Goal: Task Accomplishment & Management: Manage account settings

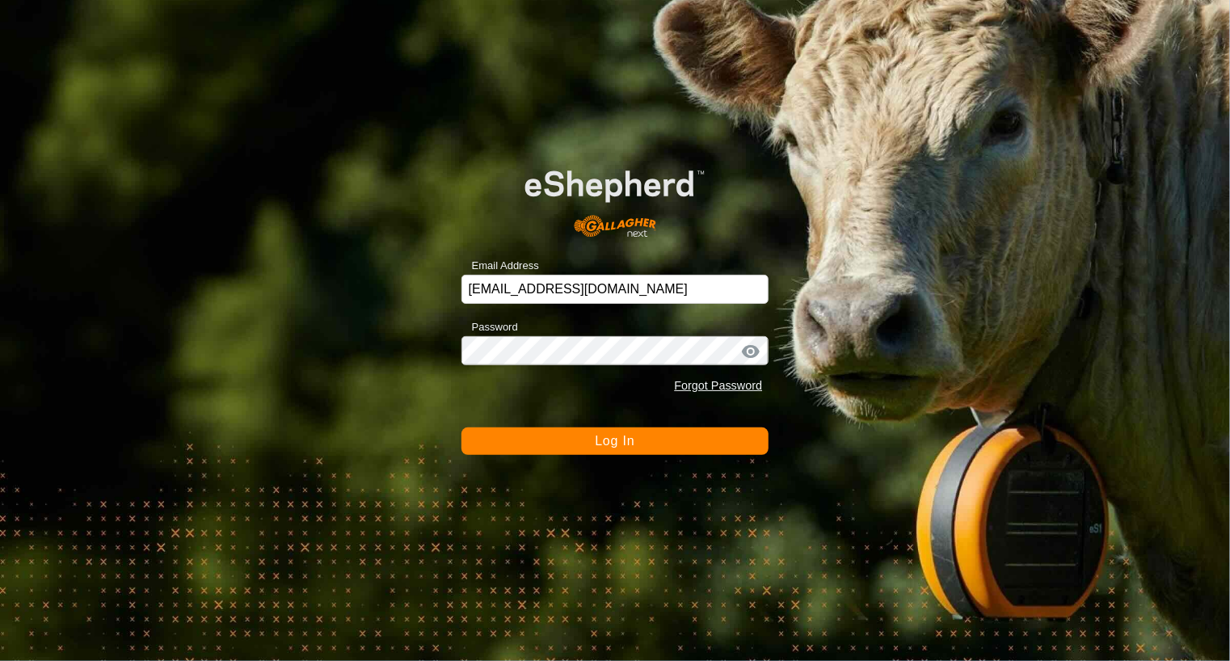
click at [612, 447] on span "Log In" at bounding box center [615, 441] width 40 height 14
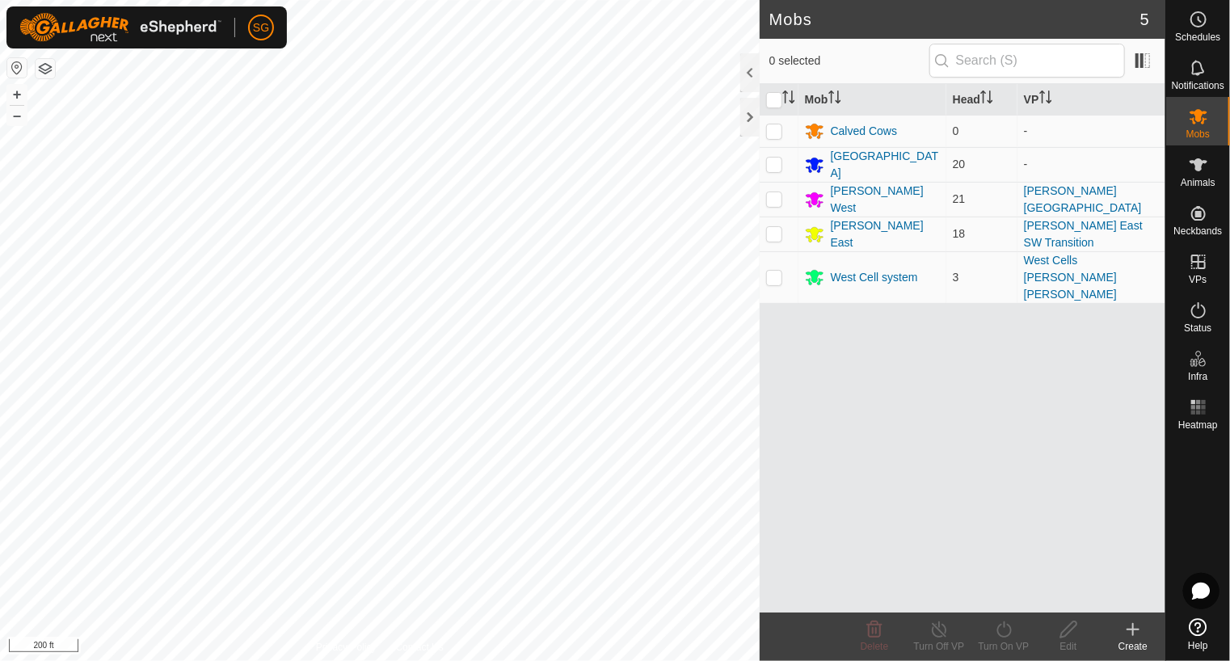
click at [831, 447] on div "Mobs 5 0 selected Mob Head VP Calved Cows 0 - [GEOGRAPHIC_DATA] 20 - [PERSON_NA…" at bounding box center [582, 330] width 1165 height 661
click at [1197, 408] on rect at bounding box center [1198, 407] width 4 height 4
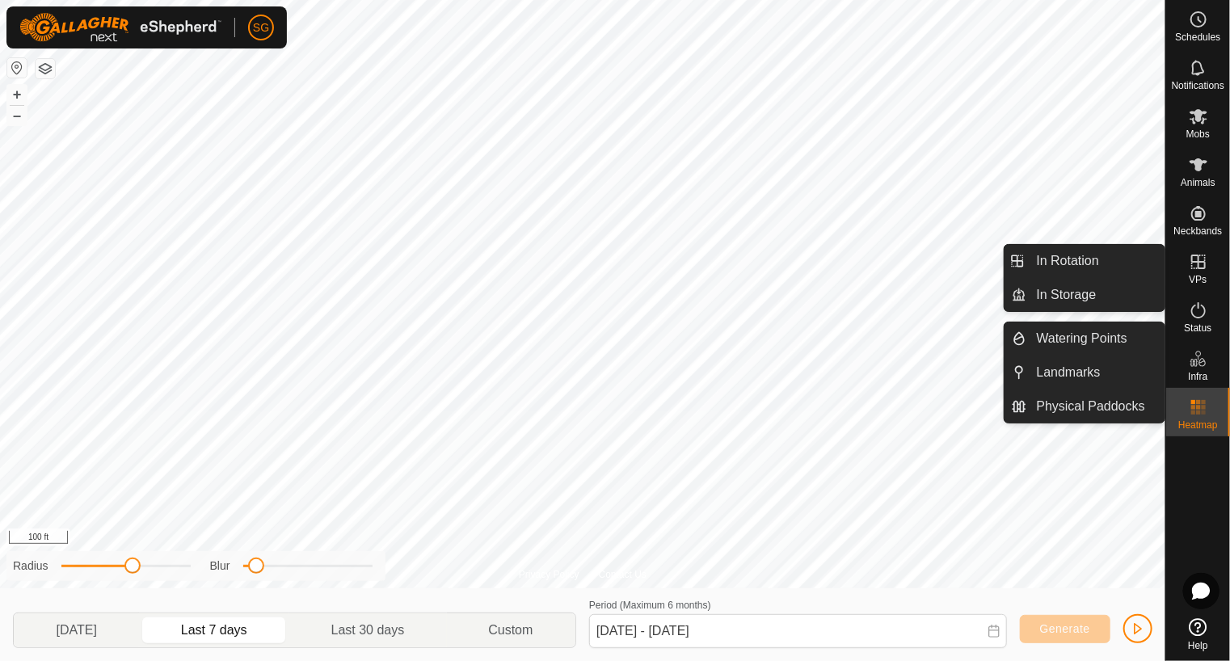
click at [1196, 270] on icon at bounding box center [1198, 261] width 19 height 19
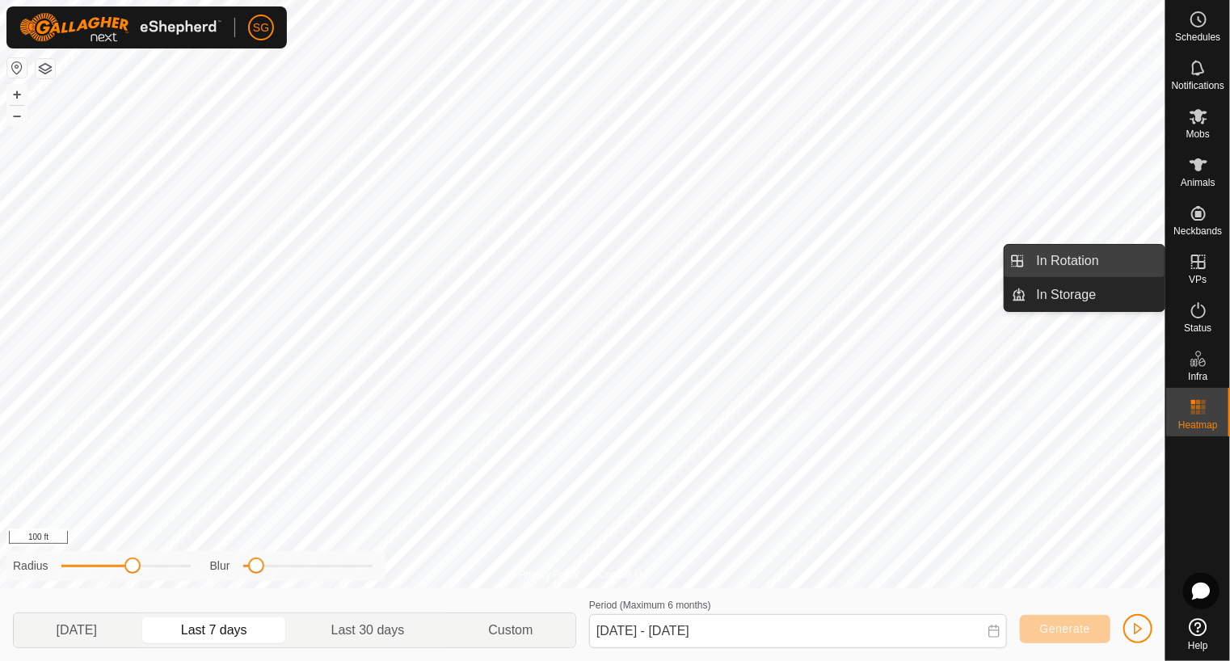
click at [1086, 259] on link "In Rotation" at bounding box center [1096, 261] width 138 height 32
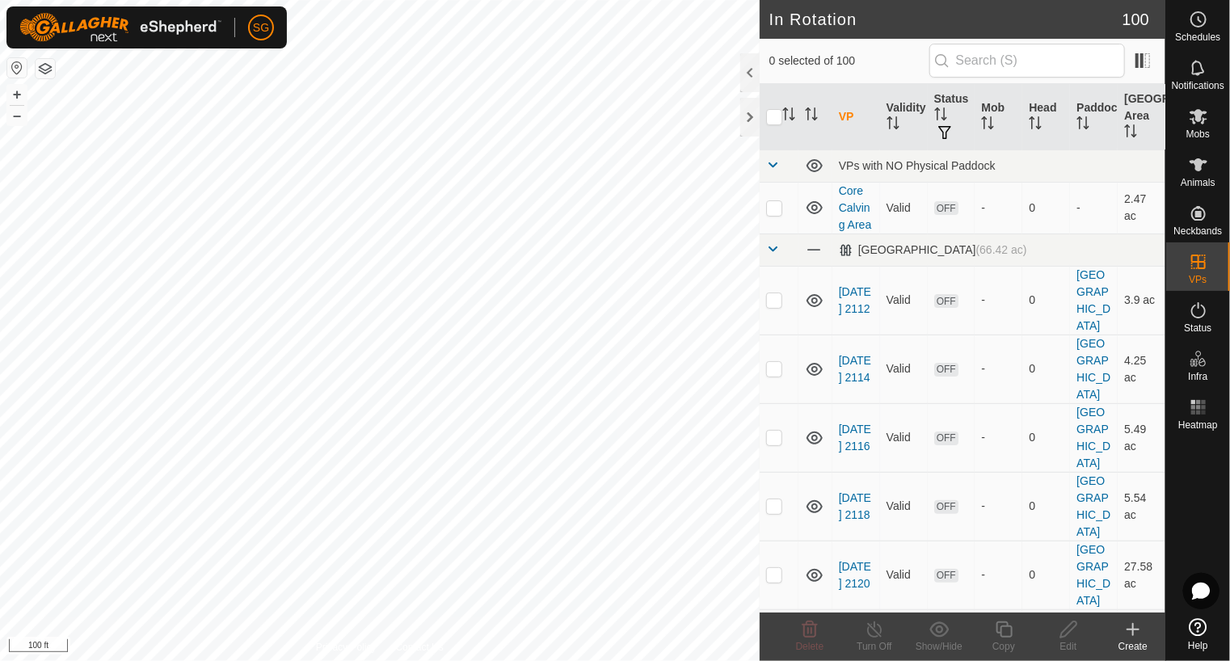
click at [1133, 631] on icon at bounding box center [1133, 629] width 0 height 11
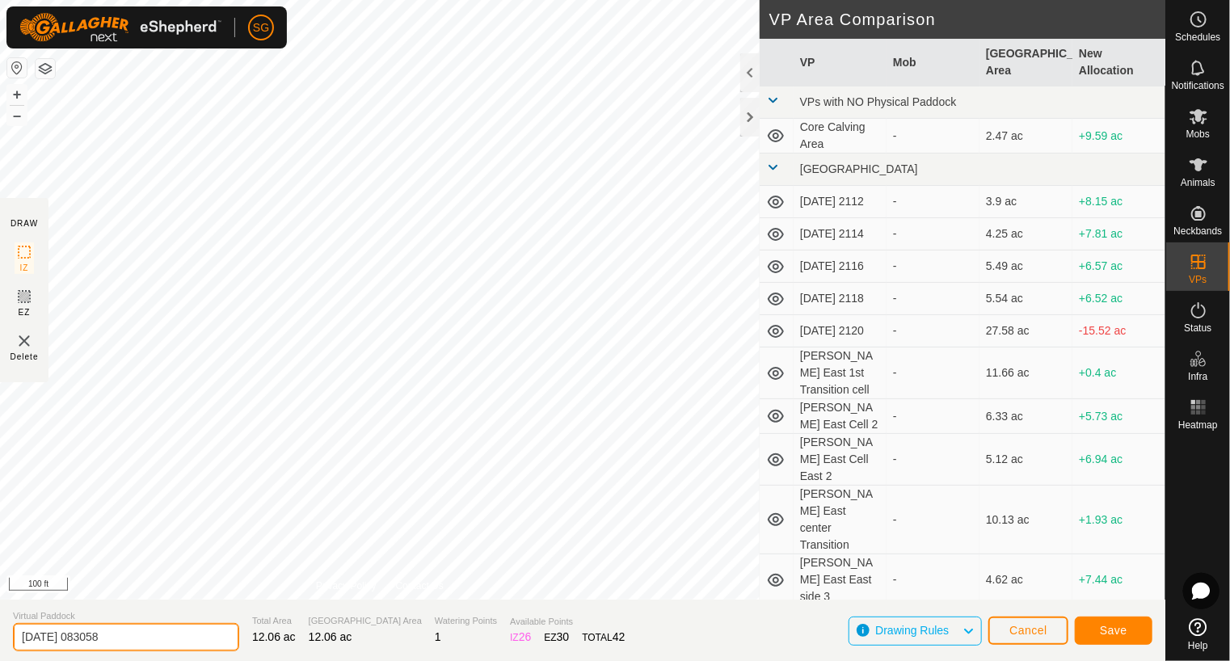
click at [186, 642] on input "[DATE] 083058" at bounding box center [126, 637] width 226 height 28
type input "2"
type input "[PERSON_NAME] West S Transition 3"
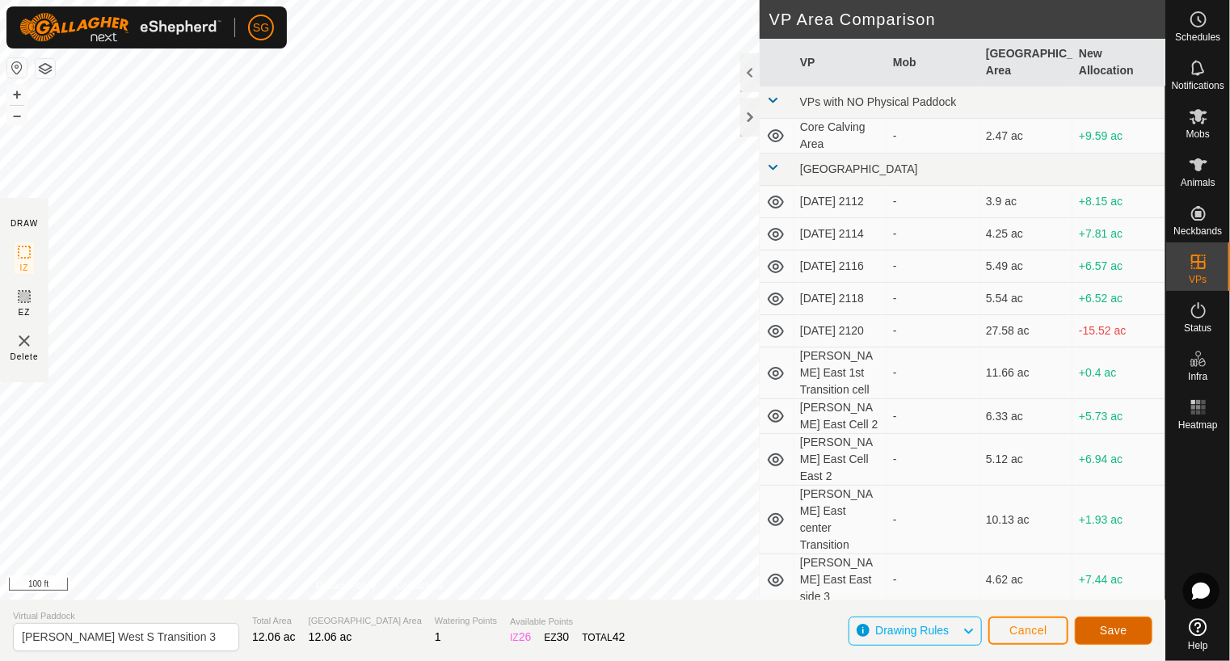
click at [1121, 633] on span "Save" at bounding box center [1113, 630] width 27 height 13
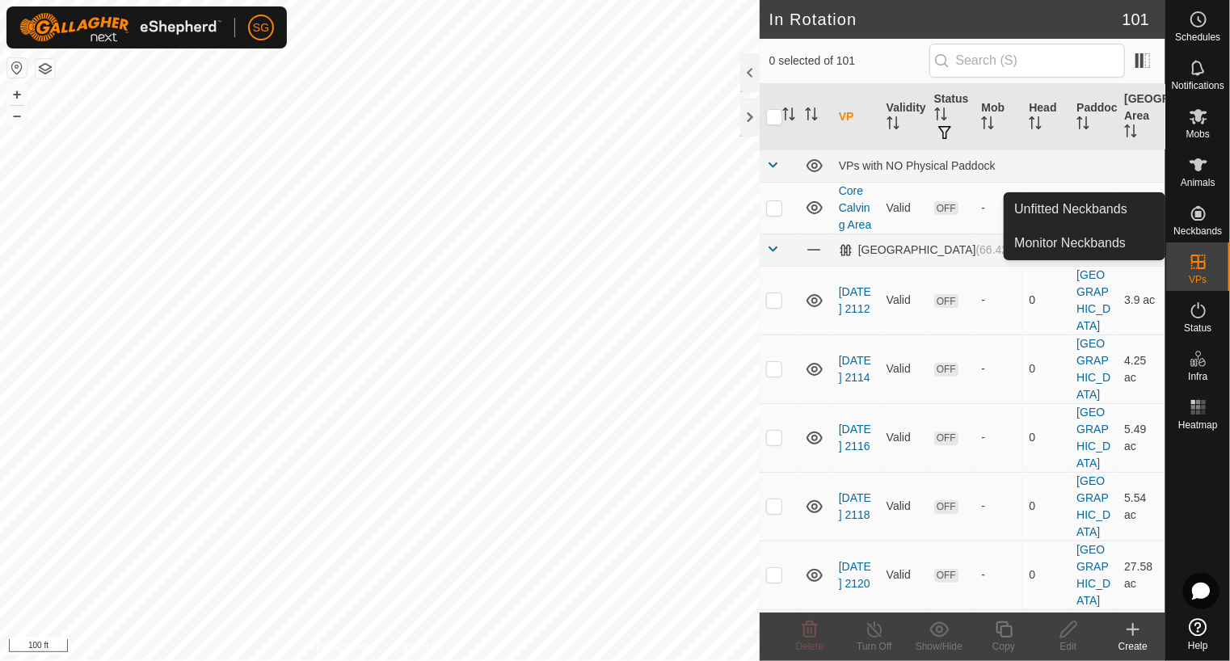
click at [1129, 629] on icon at bounding box center [1132, 629] width 11 height 0
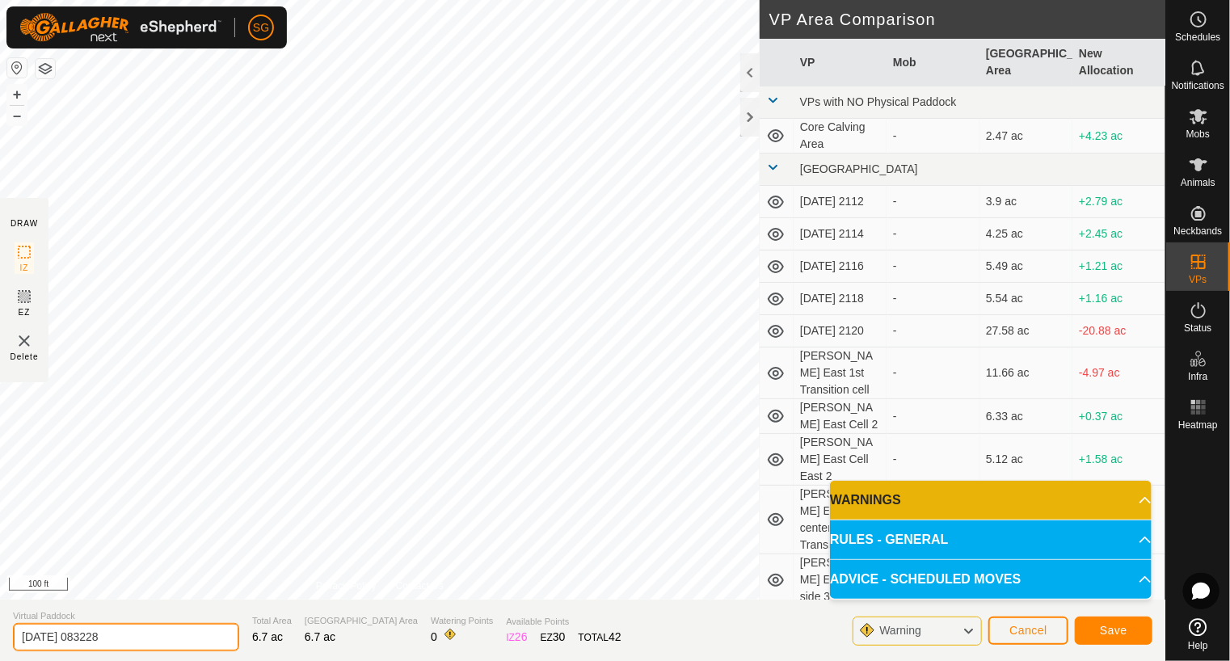
click at [173, 631] on input "[DATE] 083228" at bounding box center [126, 637] width 226 height 28
type input "2"
type input "[PERSON_NAME] West SSCentral"
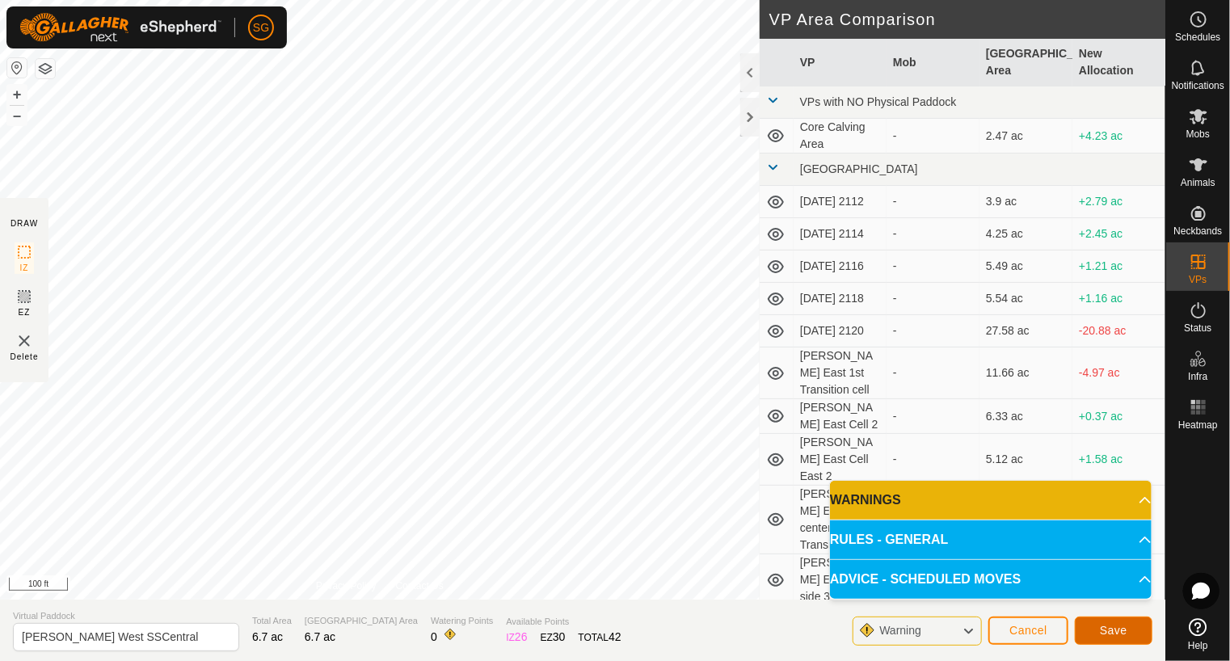
click at [1131, 624] on button "Save" at bounding box center [1114, 630] width 78 height 28
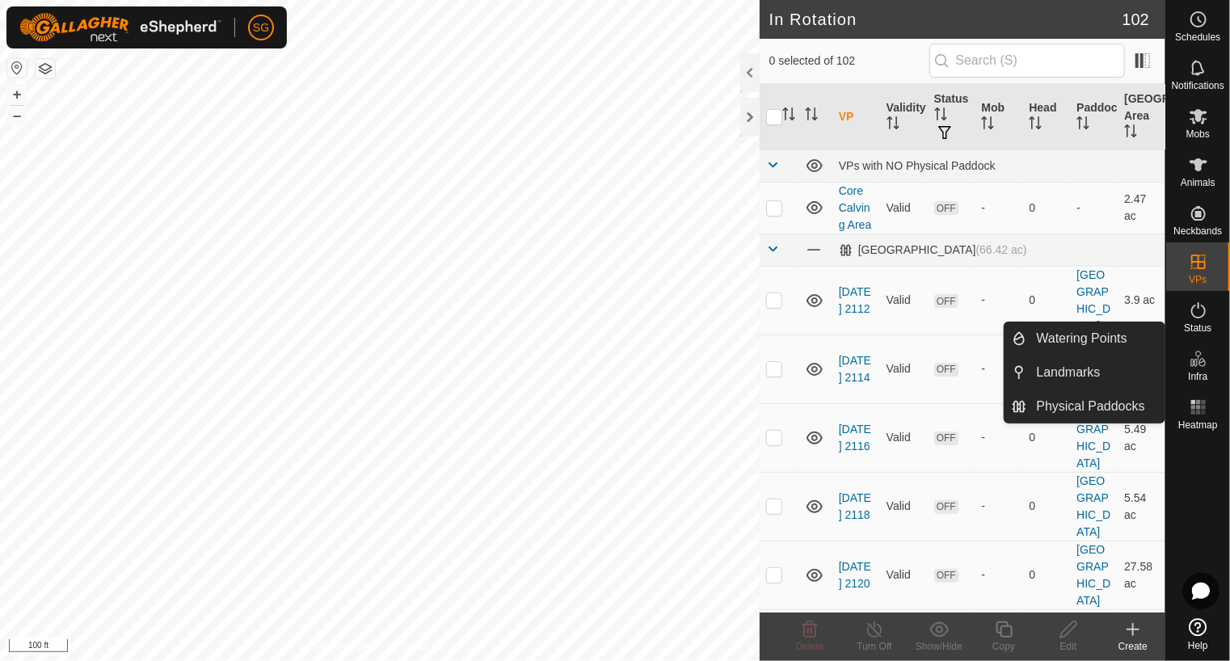
click at [1199, 360] on icon at bounding box center [1201, 362] width 7 height 9
click at [1087, 335] on link "Watering Points" at bounding box center [1096, 338] width 138 height 32
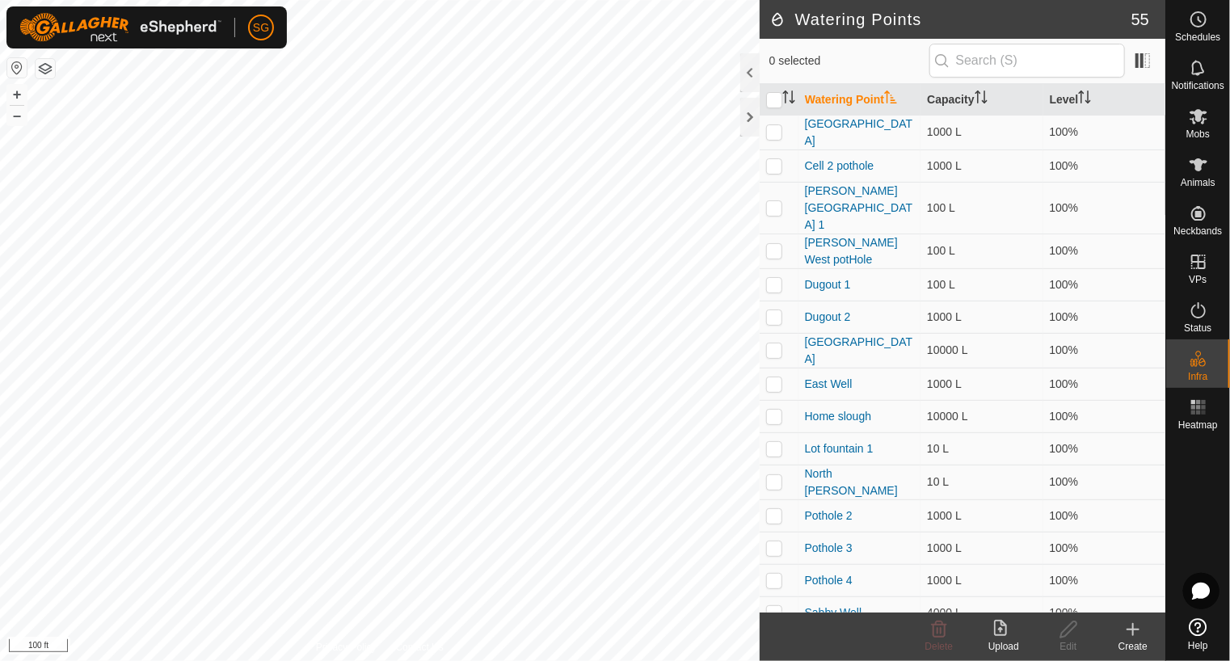
click at [1131, 637] on icon at bounding box center [1132, 629] width 19 height 19
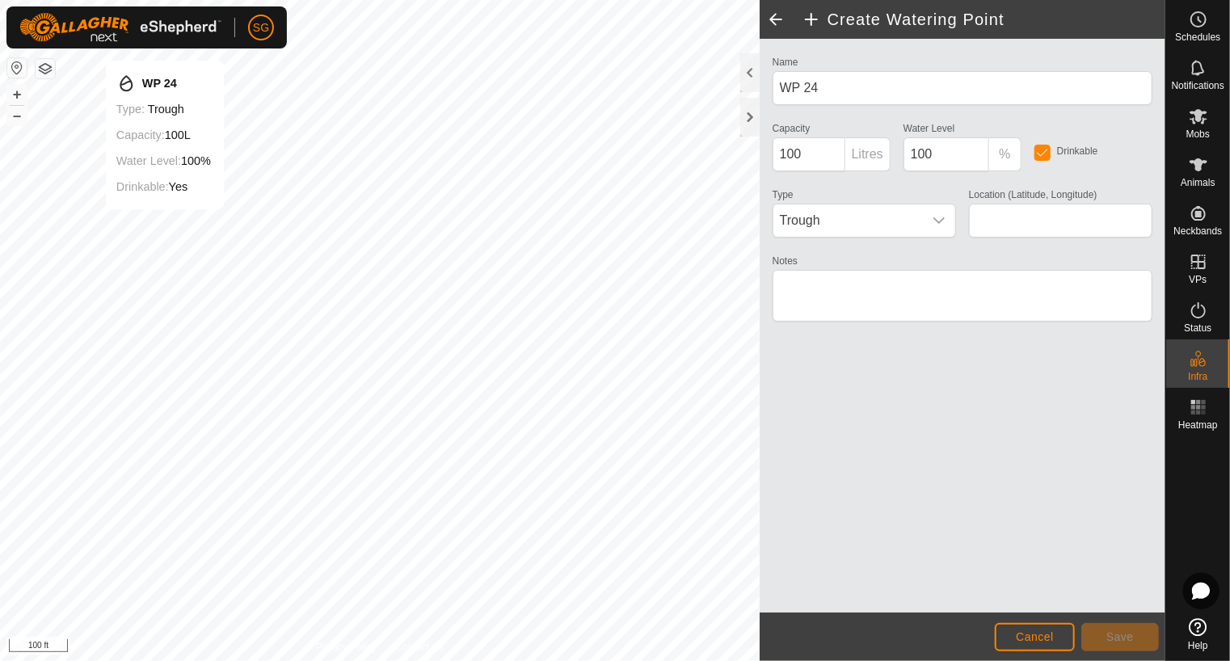
type input "48.633582, -100.222414"
click at [1142, 637] on button "Save" at bounding box center [1120, 637] width 78 height 28
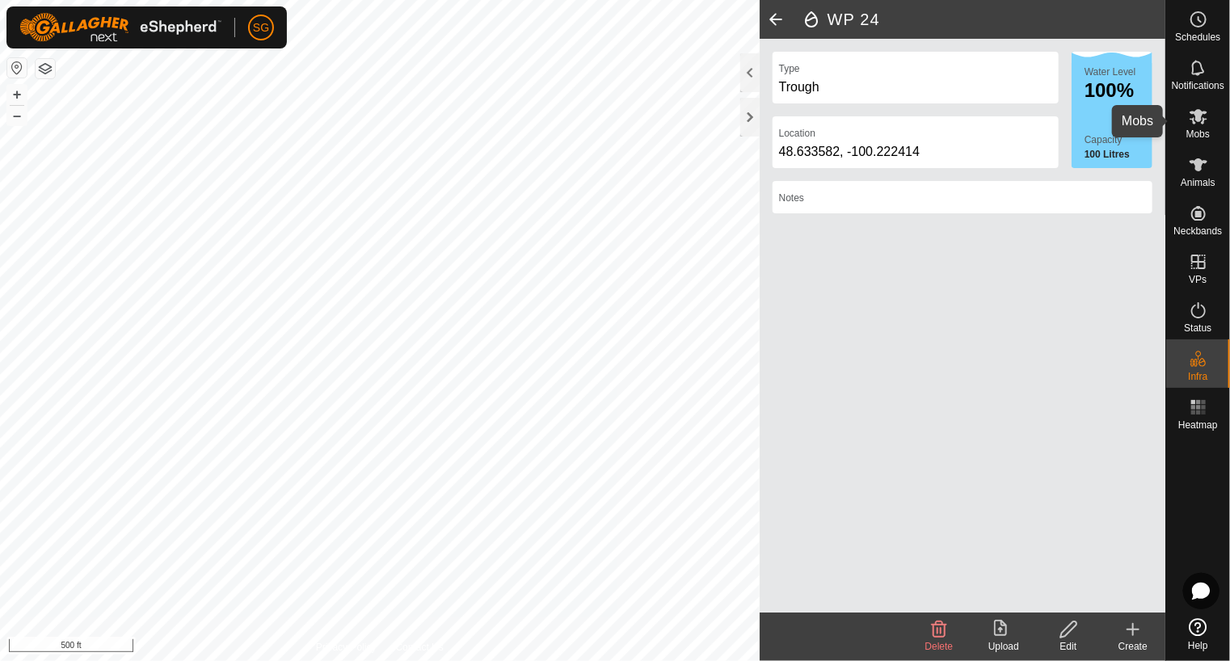
click at [1200, 117] on icon at bounding box center [1198, 116] width 18 height 15
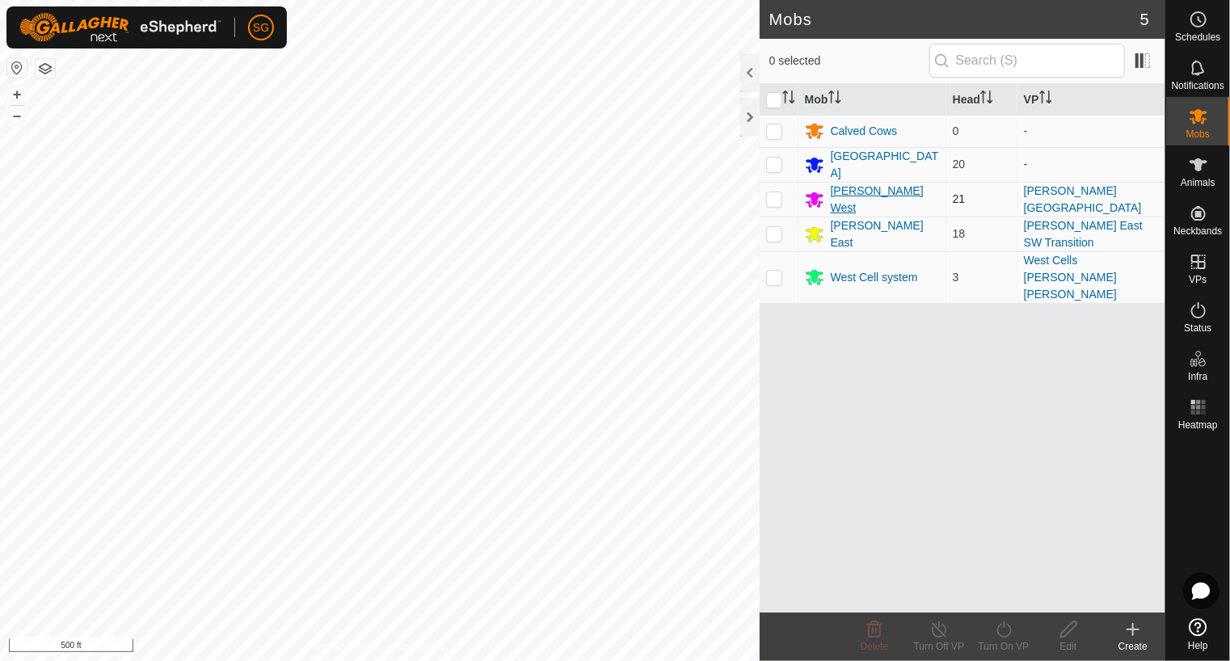
click at [863, 193] on div "[PERSON_NAME] West" at bounding box center [885, 200] width 109 height 34
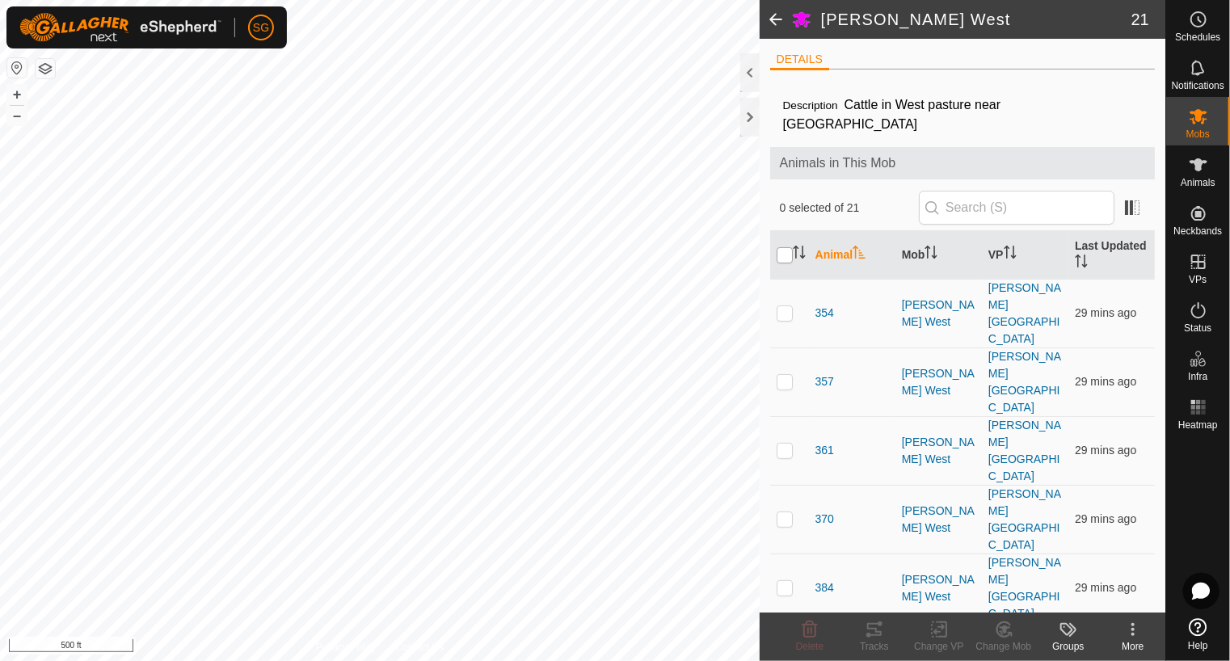
click at [779, 247] on input "checkbox" at bounding box center [784, 255] width 16 height 16
checkbox input "true"
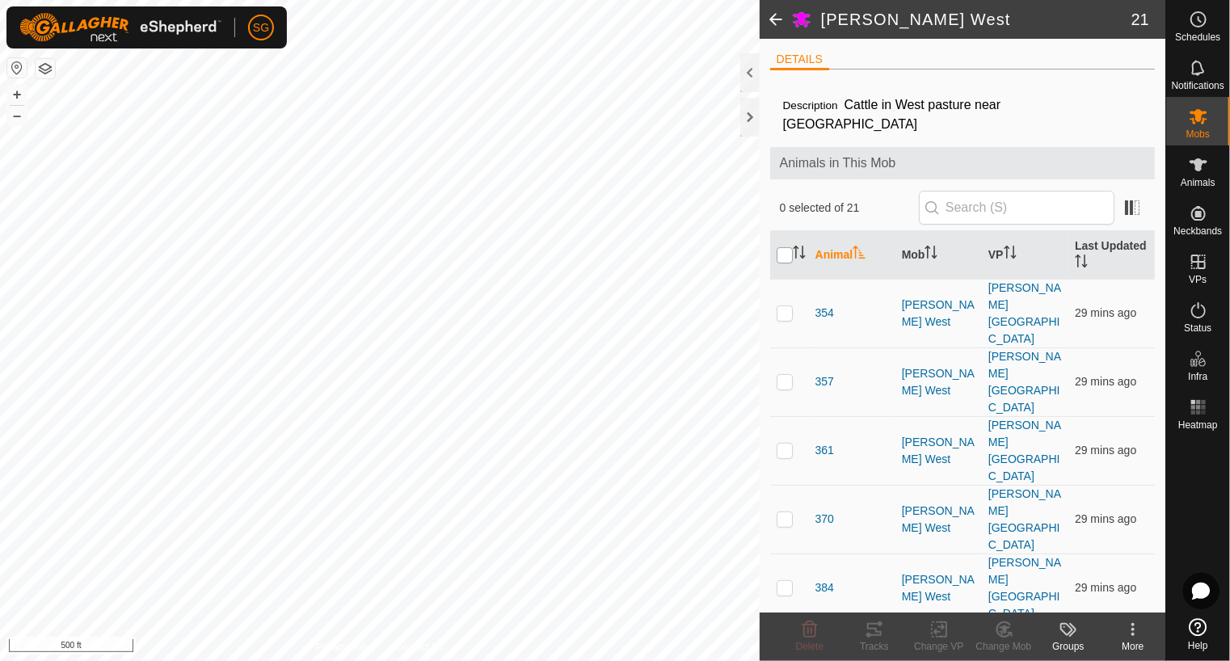
checkbox input "true"
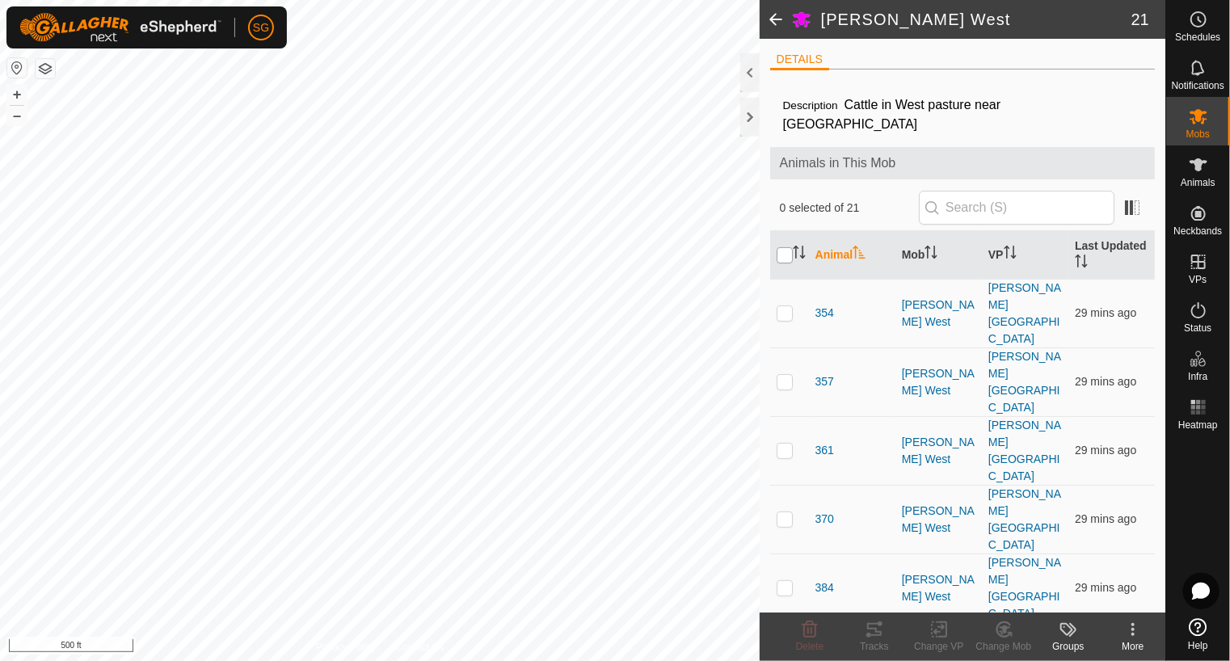
checkbox input "true"
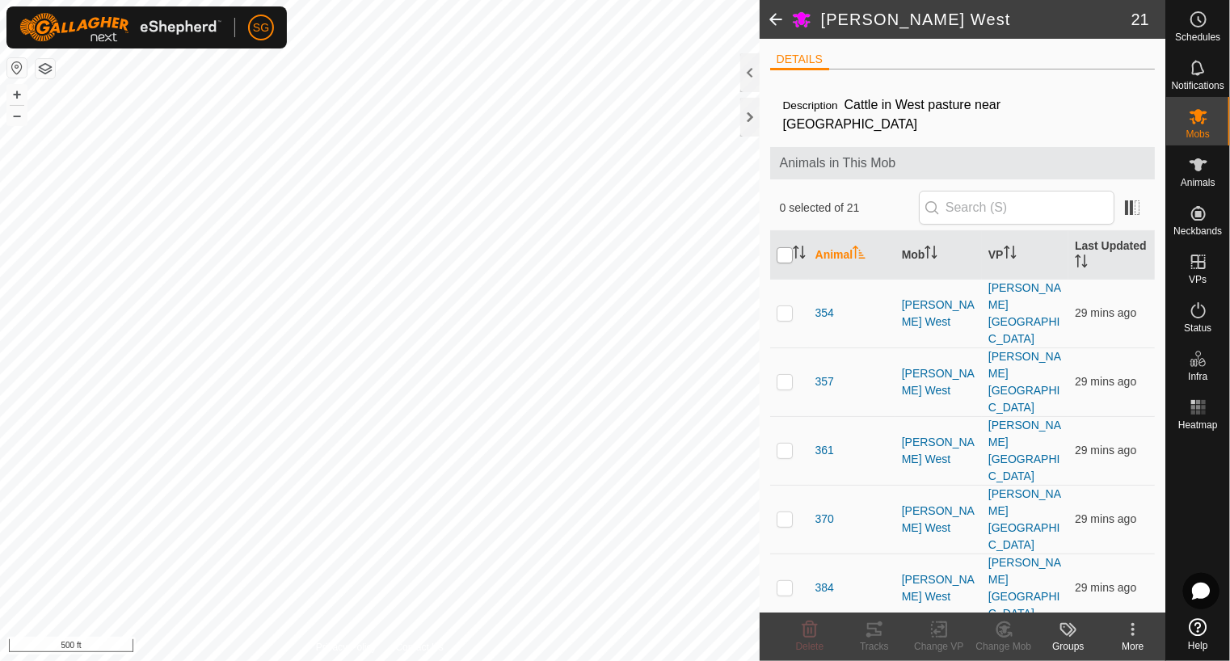
checkbox input "true"
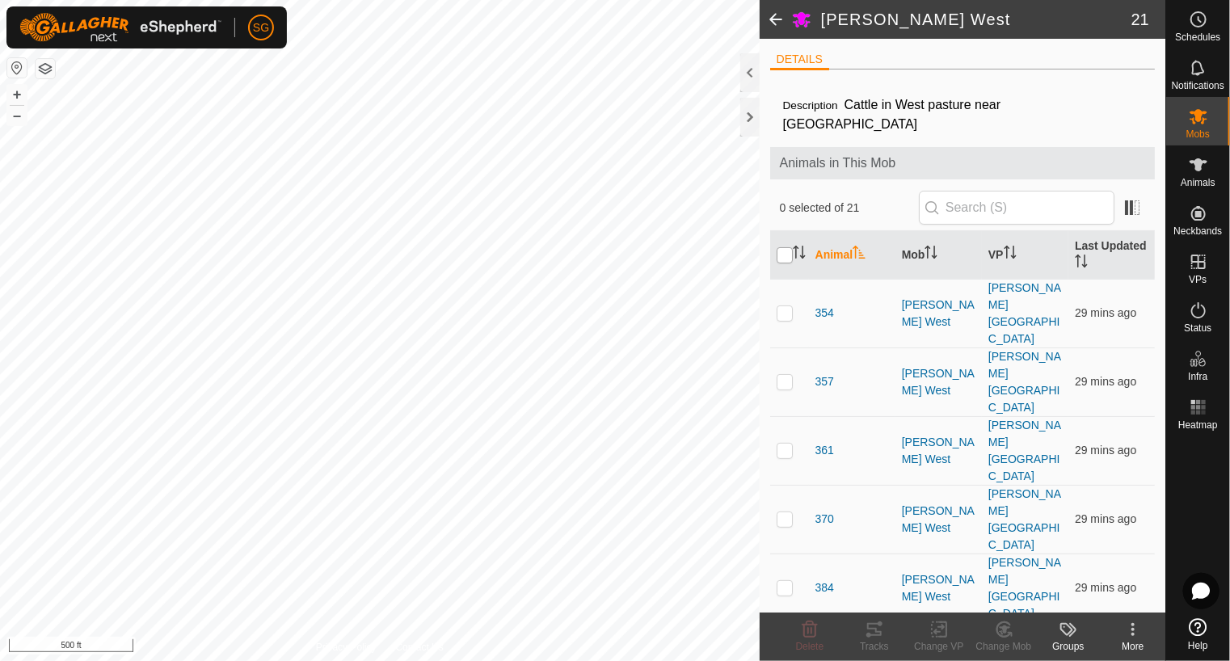
checkbox input "true"
click at [940, 629] on icon at bounding box center [939, 629] width 20 height 19
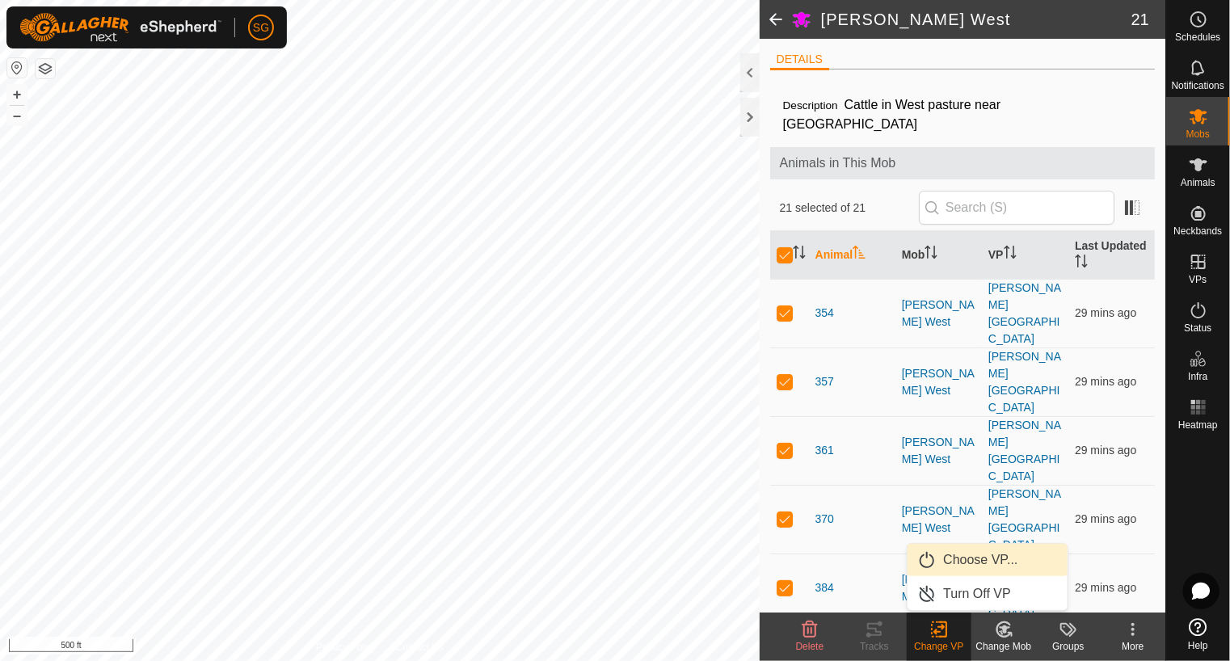
click at [960, 552] on link "Choose VP..." at bounding box center [987, 560] width 160 height 32
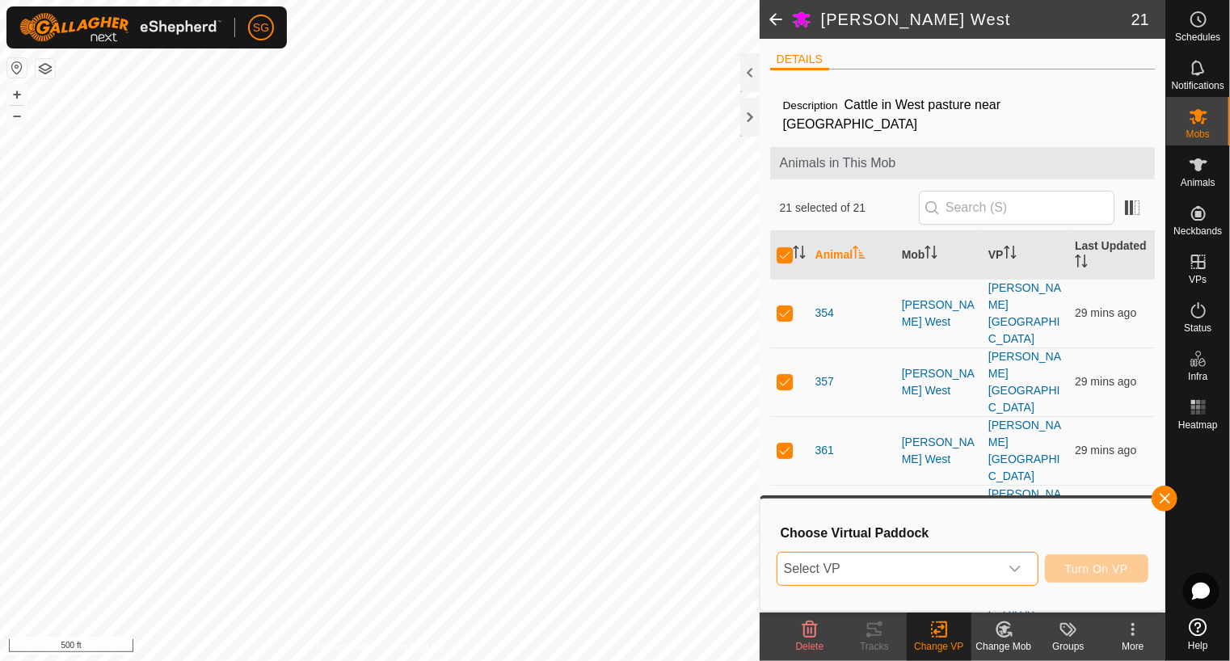
click at [940, 570] on span "Select VP" at bounding box center [887, 569] width 221 height 32
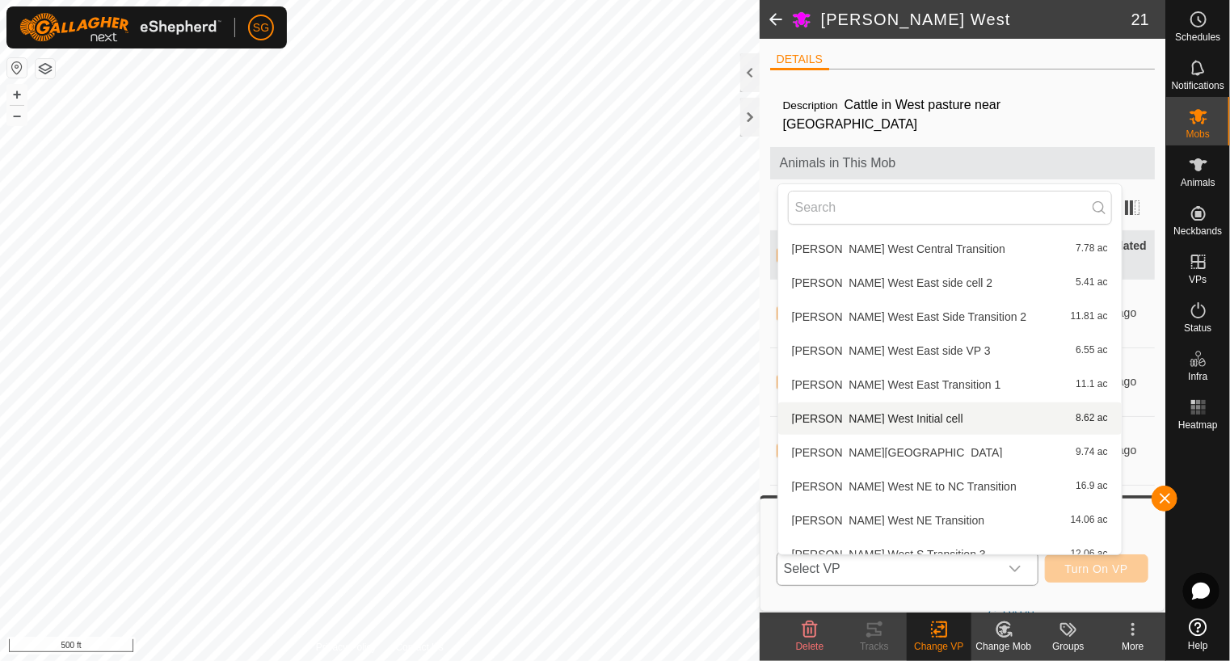
scroll to position [1212, 0]
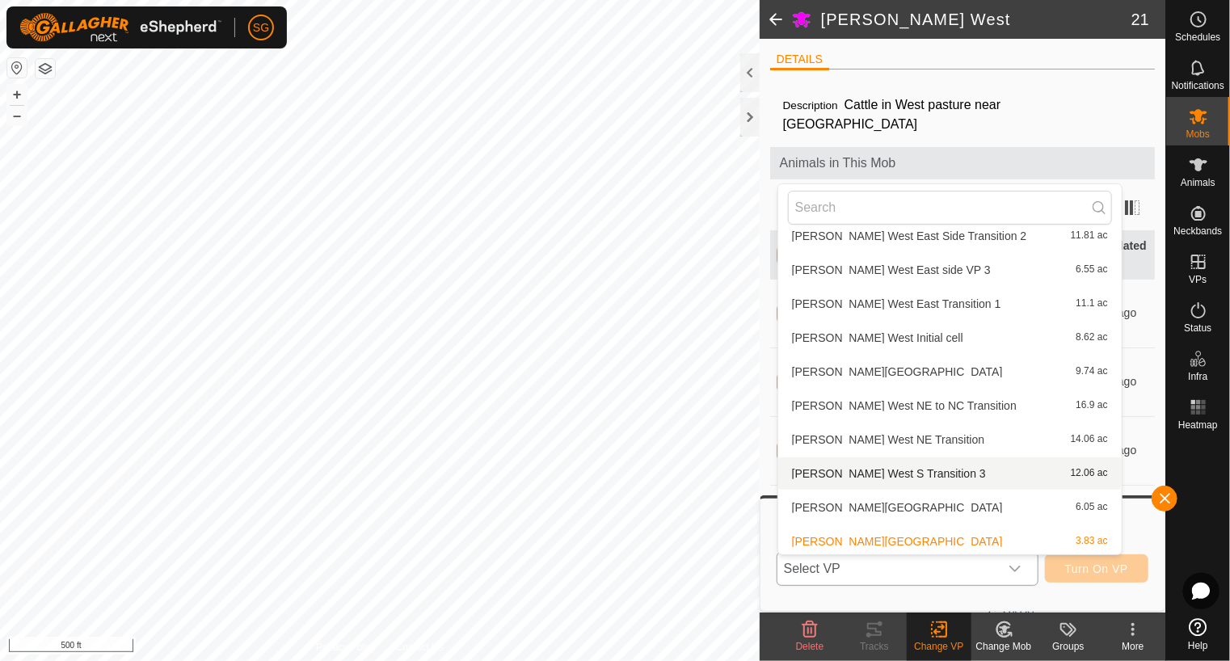
click at [886, 467] on li "[PERSON_NAME] West S Transition 3 12.06 ac" at bounding box center [949, 473] width 343 height 32
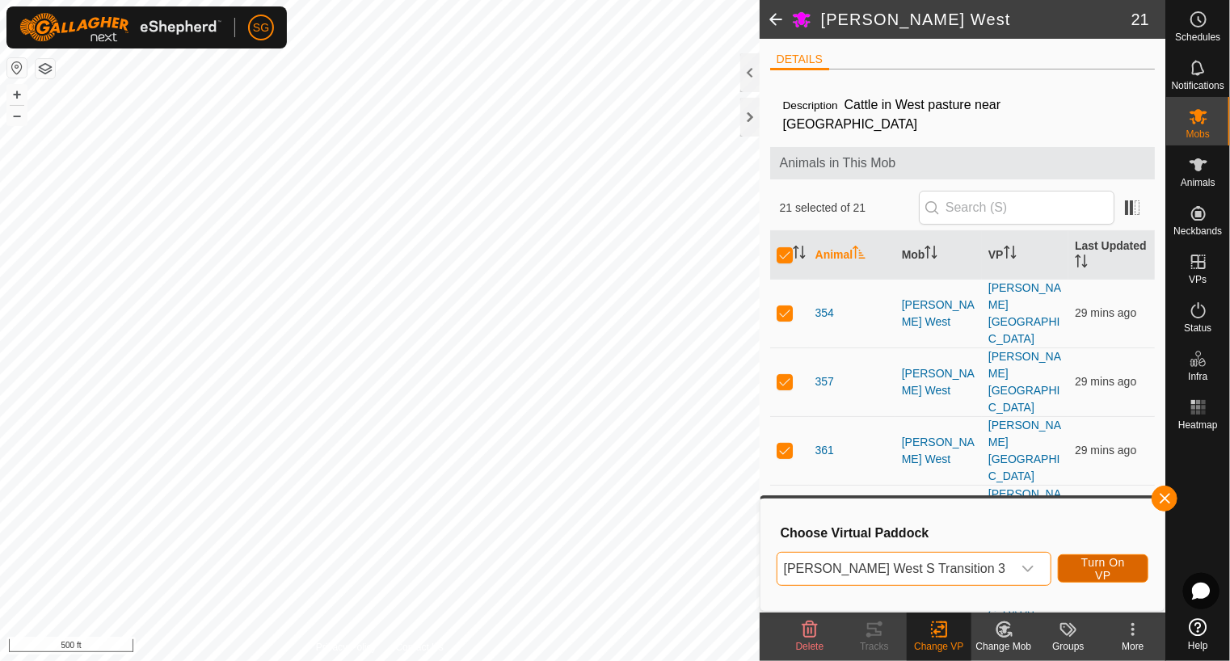
click at [1102, 561] on span "Turn On VP" at bounding box center [1103, 569] width 50 height 26
